Goal: Task Accomplishment & Management: Use online tool/utility

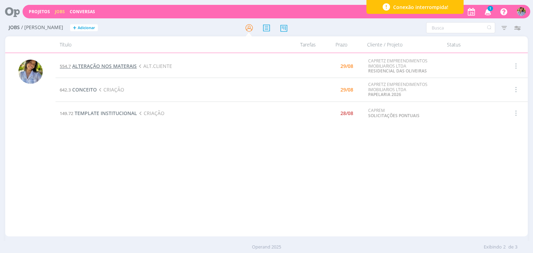
click at [110, 68] on span "ALTERAÇÃO NOS MATERAIS" at bounding box center [104, 66] width 65 height 7
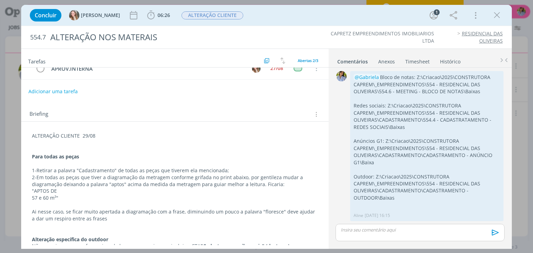
scroll to position [97, 0]
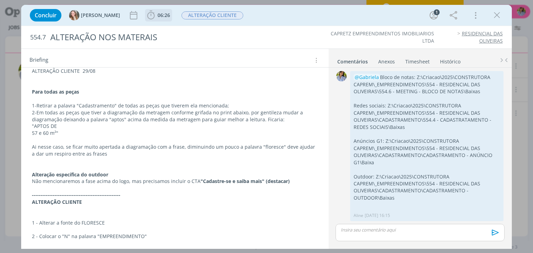
click at [158, 17] on span "06:26" at bounding box center [164, 15] width 12 height 7
click at [146, 18] on icon "dialog" at bounding box center [151, 15] width 10 height 10
click at [146, 17] on icon "dialog" at bounding box center [151, 15] width 10 height 10
click at [146, 18] on icon "dialog" at bounding box center [151, 15] width 10 height 10
click at [148, 16] on icon "dialog" at bounding box center [151, 15] width 7 height 9
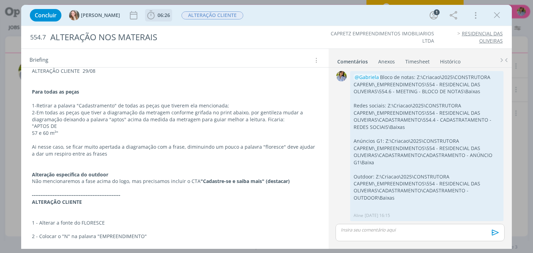
click at [158, 14] on span "06:26" at bounding box center [164, 15] width 12 height 7
click at [148, 15] on icon "dialog" at bounding box center [151, 15] width 7 height 9
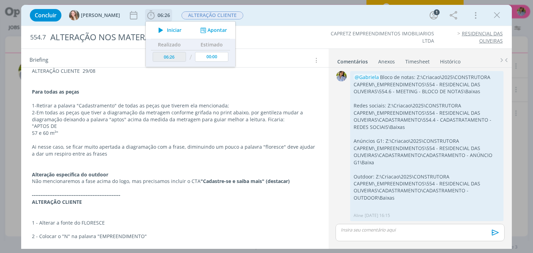
click at [167, 31] on span "Iniciar" at bounding box center [174, 30] width 15 height 5
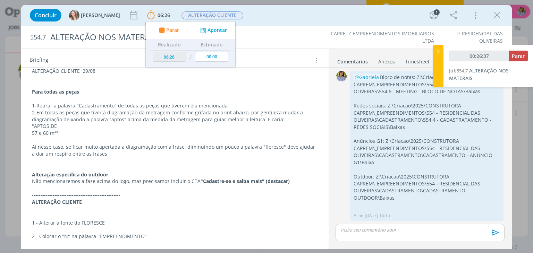
type input "00:26:38"
click at [437, 53] on icon at bounding box center [438, 51] width 7 height 7
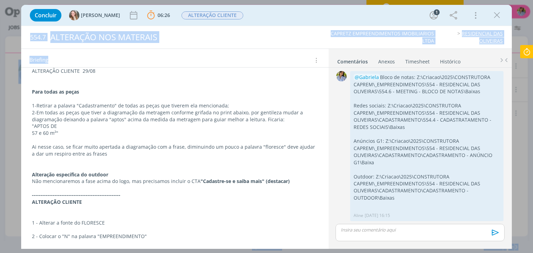
drag, startPoint x: 1, startPoint y: 201, endPoint x: -2, endPoint y: 208, distance: 7.4
click at [0, 208] on html "Projetos Jobs Conversas 1 Notificações Central de Ajuda Área de Membros Implant…" at bounding box center [266, 126] width 533 height 253
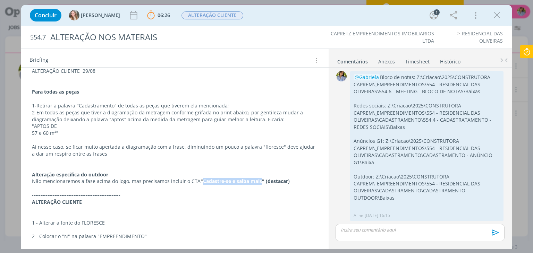
drag, startPoint x: 211, startPoint y: 182, endPoint x: 259, endPoint y: 182, distance: 48.6
click at [259, 182] on strong ""Cadastre-se e saiba mais" (destacar)" at bounding box center [245, 181] width 89 height 7
drag, startPoint x: 236, startPoint y: 181, endPoint x: 214, endPoint y: 183, distance: 22.3
click at [236, 181] on strong ""Cadastre-se e saiba mais" (destacar)" at bounding box center [245, 181] width 89 height 7
drag, startPoint x: 202, startPoint y: 181, endPoint x: 258, endPoint y: 182, distance: 55.9
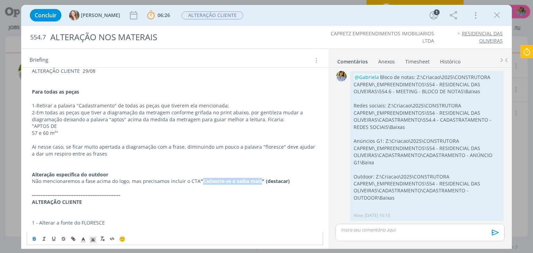
click at [258, 182] on strong ""Cadastre-se e saiba mais" (destacar)" at bounding box center [245, 181] width 89 height 7
copy strong "Cadastre-se e saiba mais"
click at [529, 51] on icon at bounding box center [527, 52] width 12 height 14
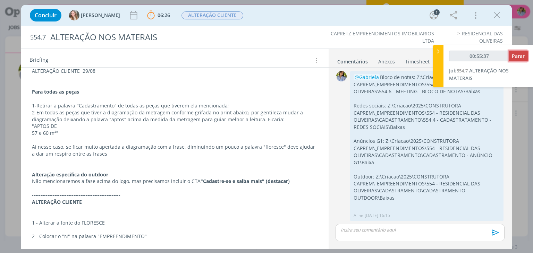
click at [525, 55] on span "Parar" at bounding box center [518, 56] width 13 height 7
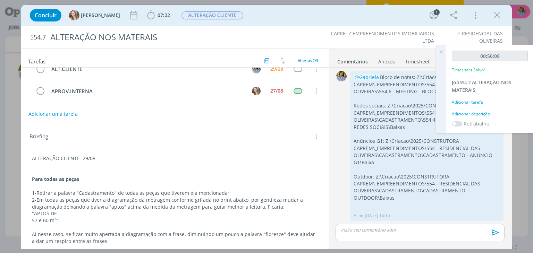
scroll to position [0, 0]
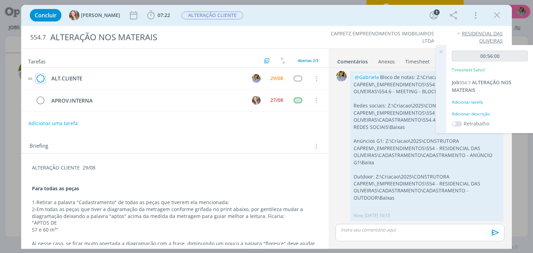
click at [42, 79] on icon "dialog" at bounding box center [40, 79] width 10 height 10
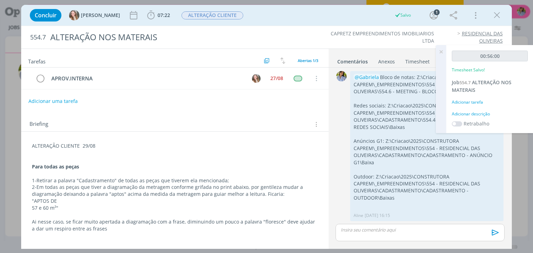
drag, startPoint x: 496, startPoint y: 18, endPoint x: 492, endPoint y: 17, distance: 4.2
click at [496, 18] on icon "dialog" at bounding box center [497, 15] width 10 height 10
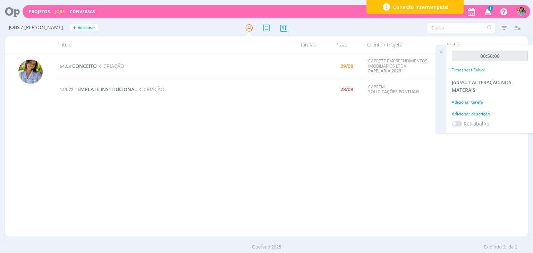
click at [441, 53] on icon at bounding box center [441, 52] width 12 height 14
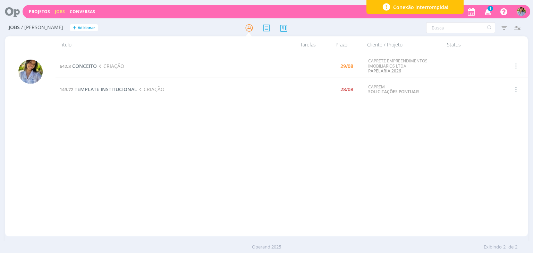
click at [486, 11] on icon "button" at bounding box center [488, 12] width 12 height 12
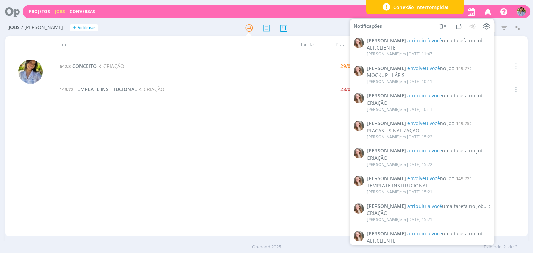
drag, startPoint x: 485, startPoint y: 10, endPoint x: 489, endPoint y: 12, distance: 4.5
click at [485, 10] on icon "button" at bounding box center [488, 12] width 12 height 12
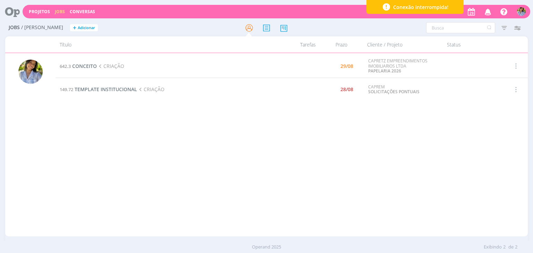
click at [99, 93] on td "149.72 TEMPLATE INSTITUCIONAL CRIAÇÃO" at bounding box center [172, 89] width 232 height 23
click at [97, 92] on td "149.72 TEMPLATE INSTITUCIONAL CRIAÇÃO" at bounding box center [172, 89] width 232 height 23
click at [517, 90] on icon "button" at bounding box center [516, 89] width 8 height 8
click at [490, 137] on link "Iniciar timesheet" at bounding box center [496, 134] width 55 height 11
